Goal: Book appointment/travel/reservation

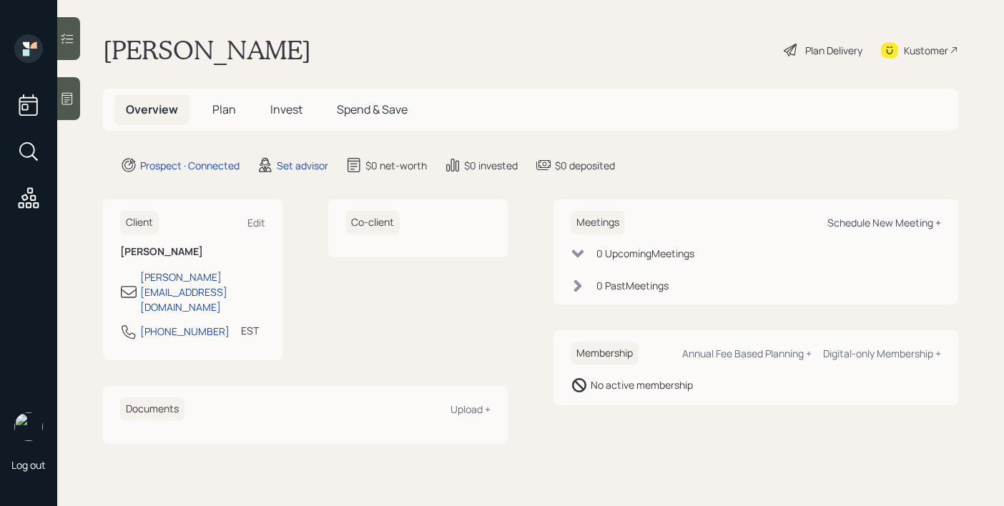
click at [852, 219] on div "Schedule New Meeting +" at bounding box center [884, 223] width 114 height 14
select select "round-[PERSON_NAME]"
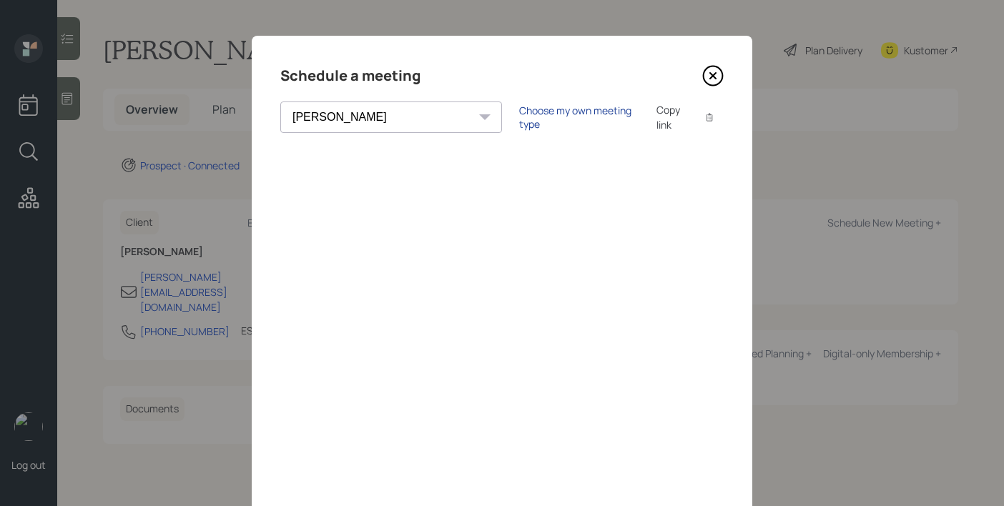
click at [526, 117] on div "Choose my own meeting type" at bounding box center [579, 117] width 120 height 27
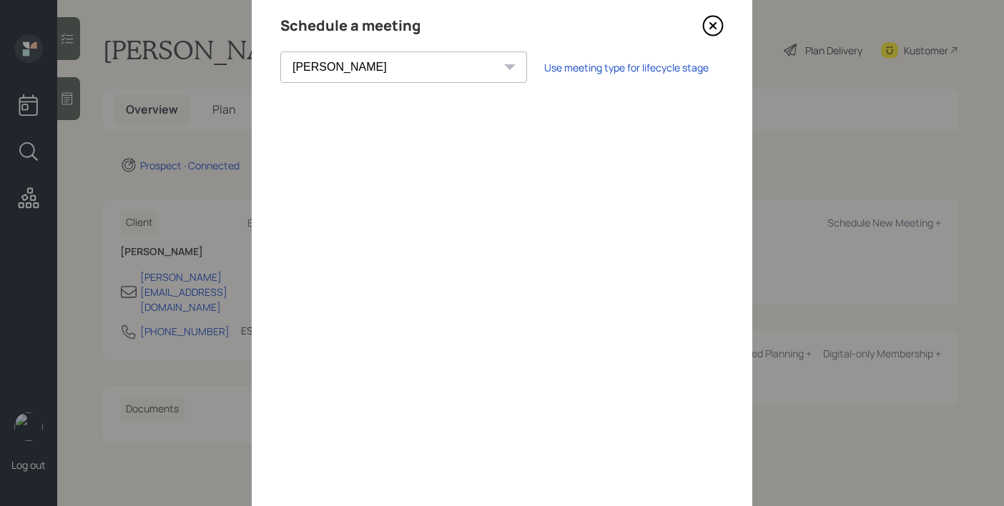
scroll to position [51, 0]
click at [709, 24] on icon at bounding box center [712, 24] width 21 height 21
